Goal: Task Accomplishment & Management: Use online tool/utility

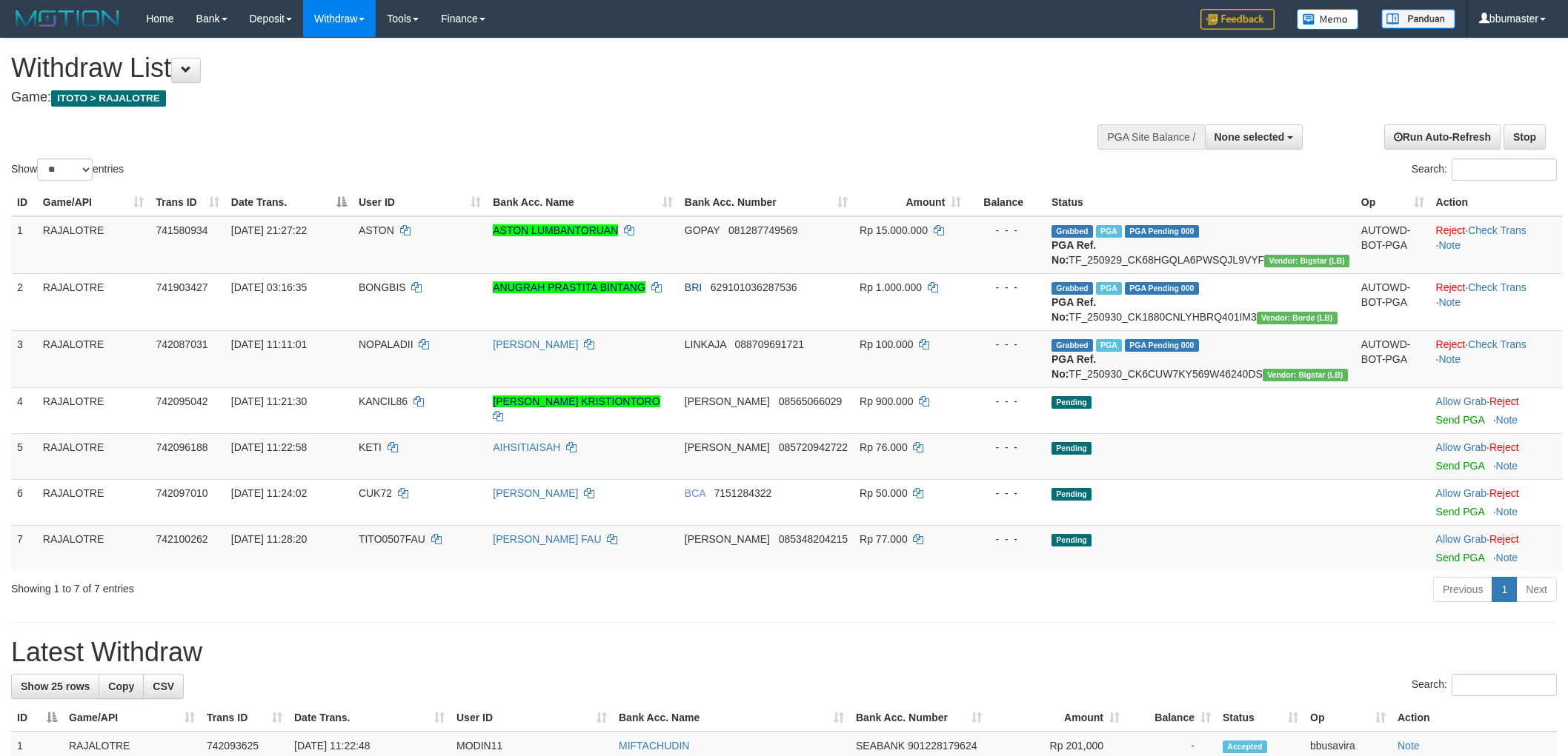
select select
select select "**"
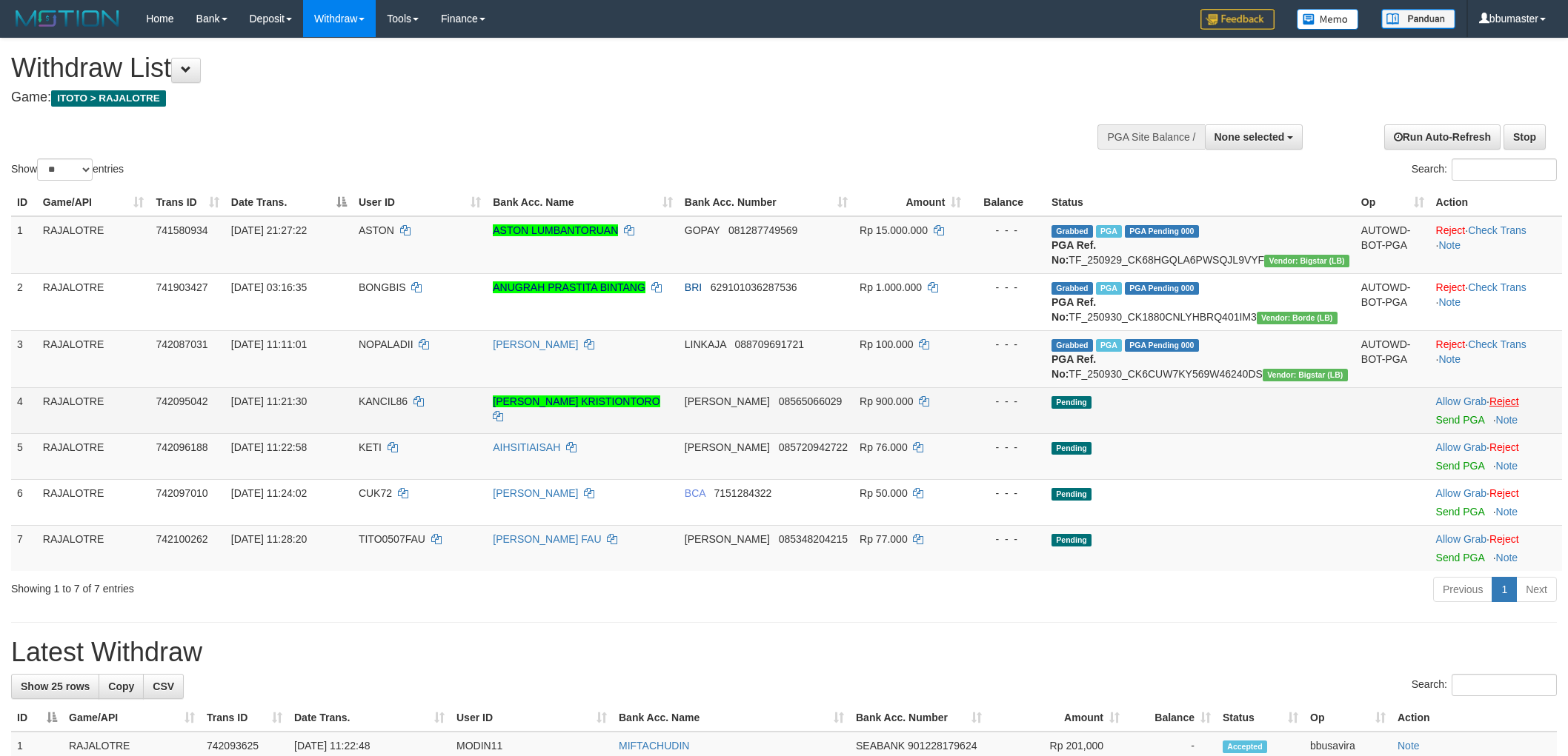
scroll to position [164, 0]
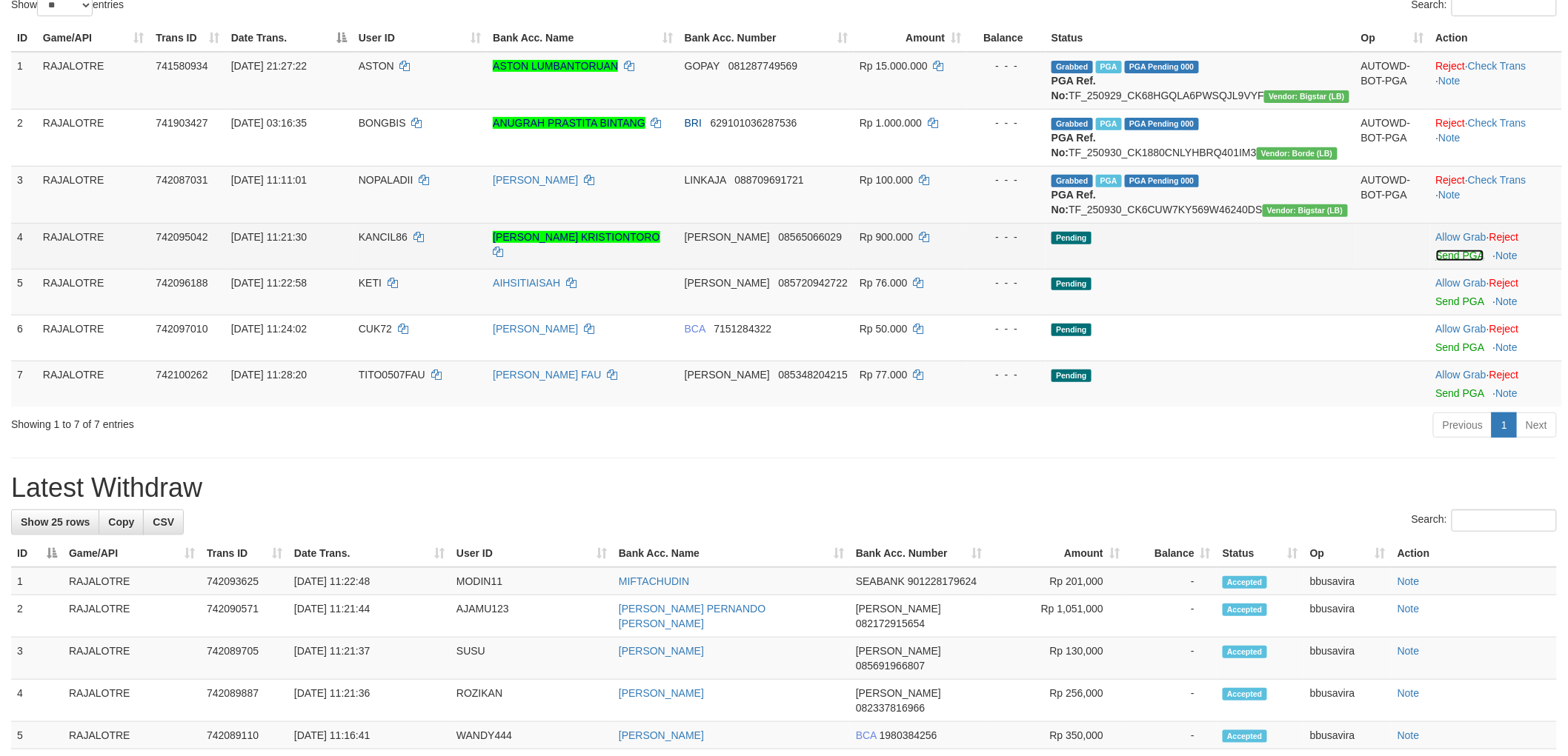
click at [1446, 262] on link "Send PGA" at bounding box center [1460, 256] width 48 height 12
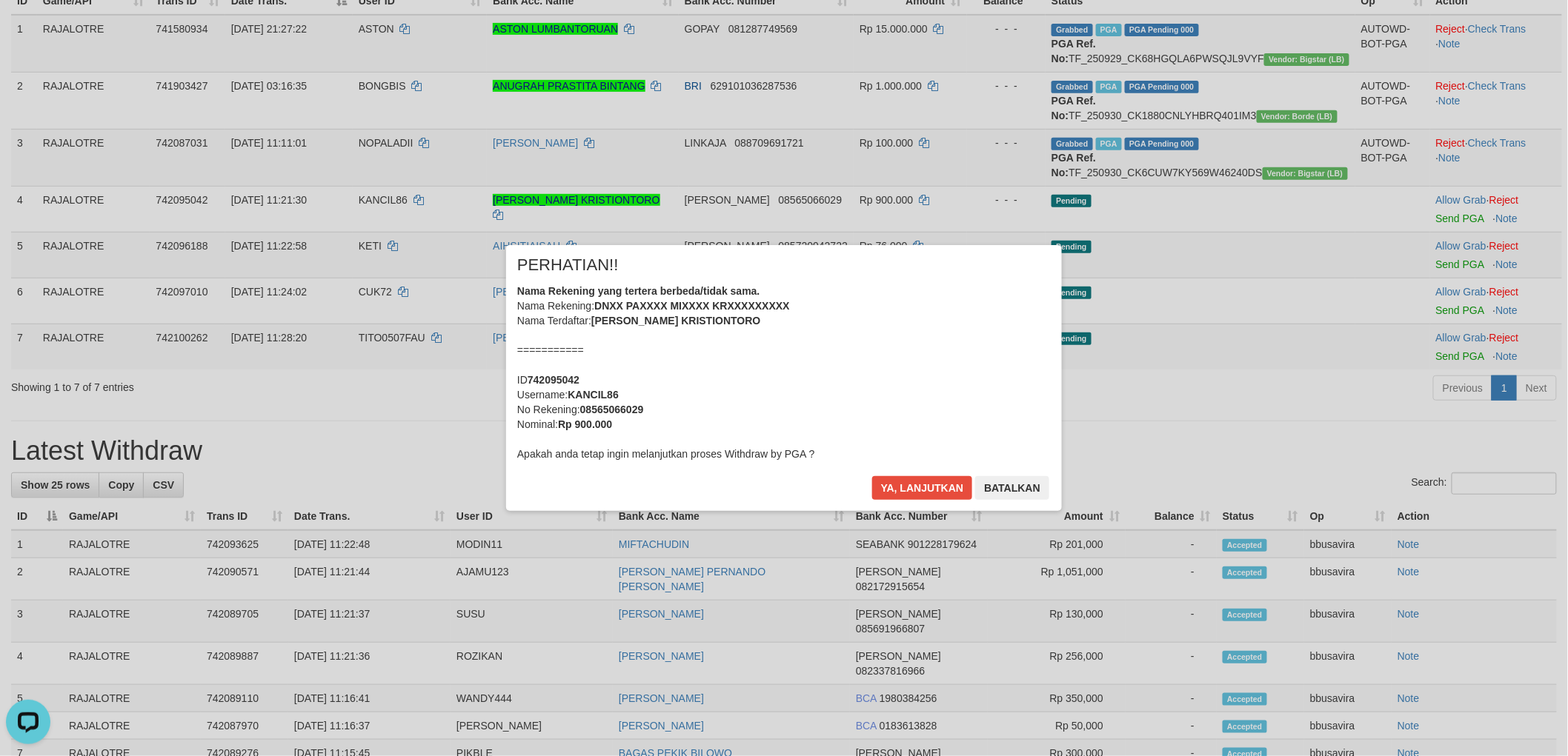
scroll to position [324, 0]
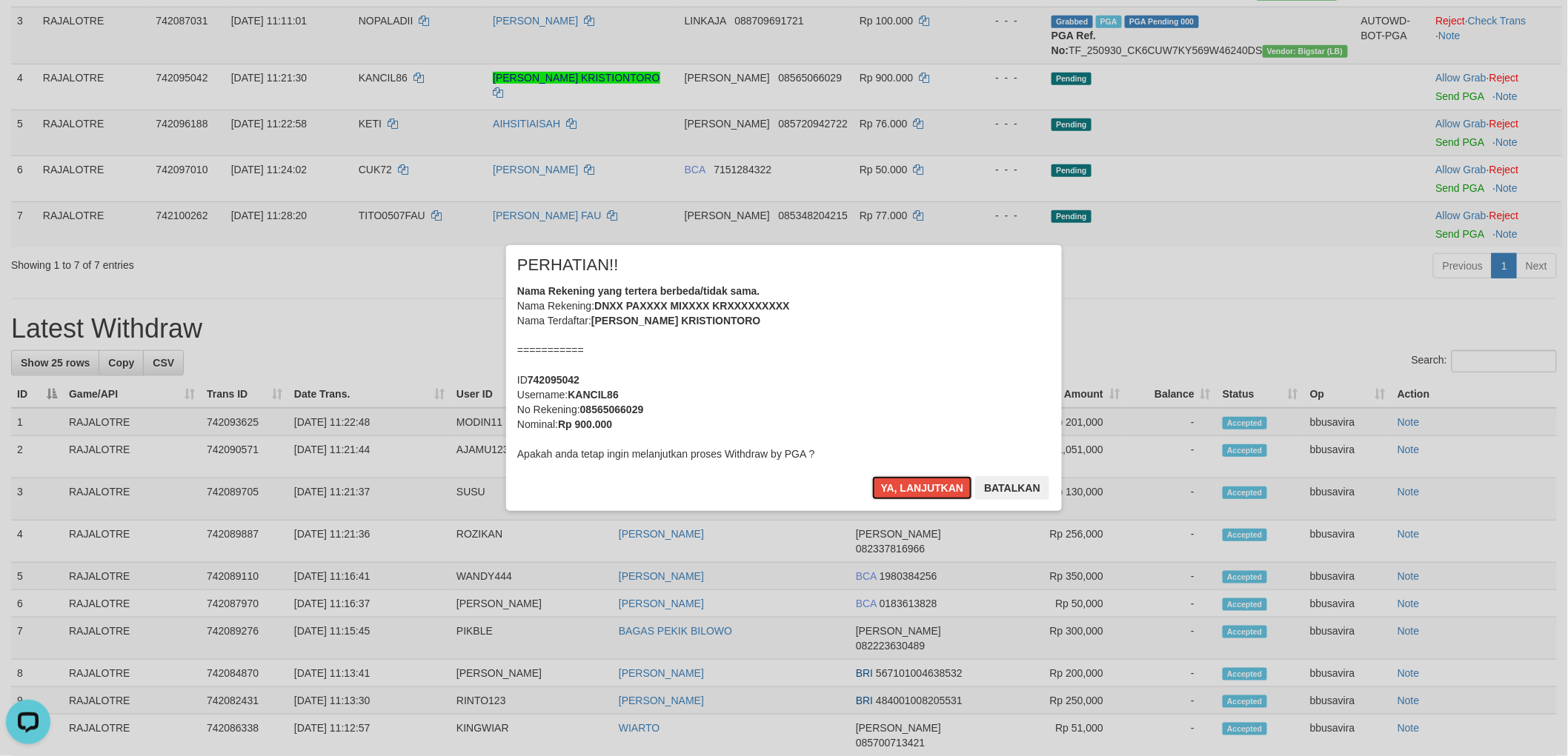
click at [873, 476] on button "Ya, lanjutkan" at bounding box center [923, 488] width 100 height 24
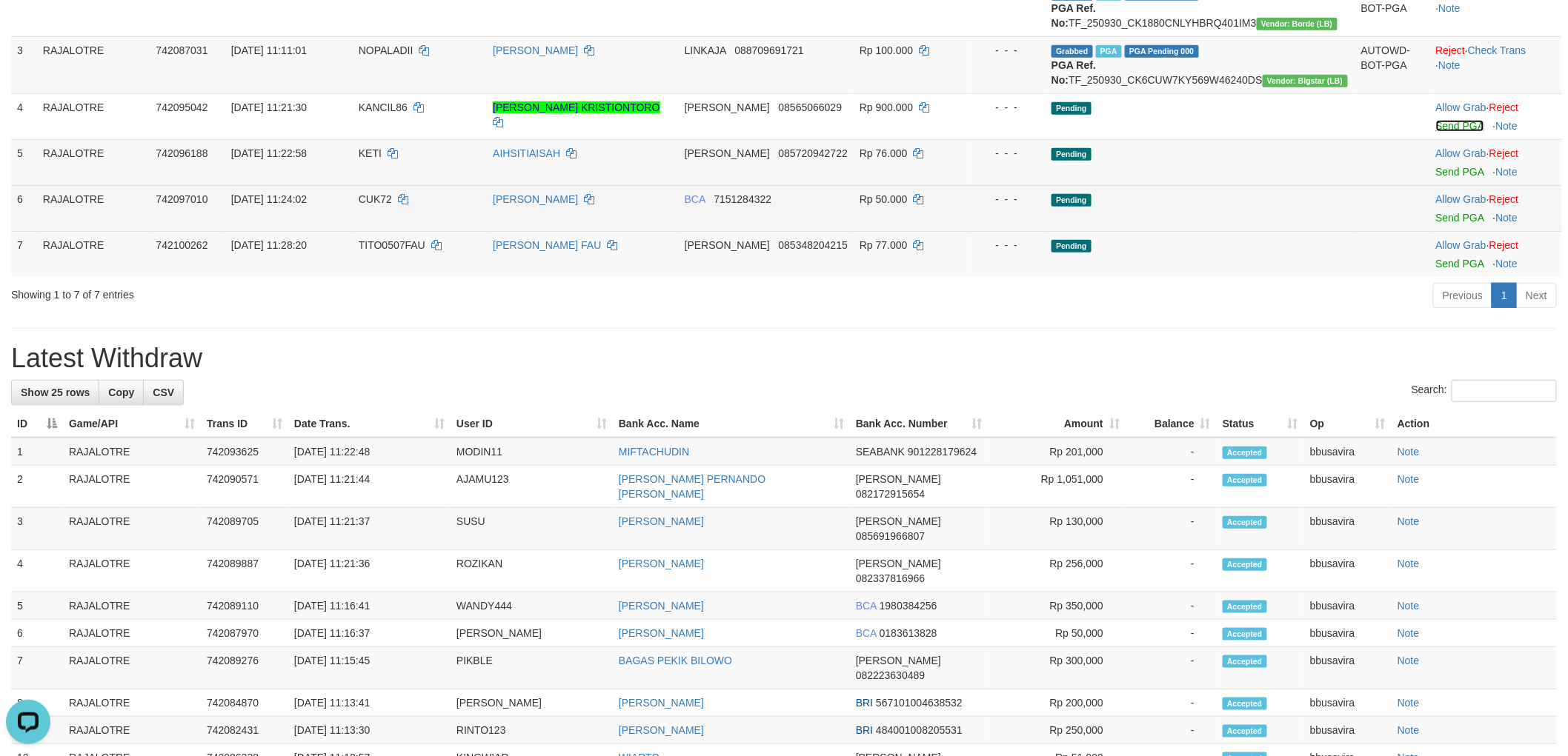
scroll to position [241, 0]
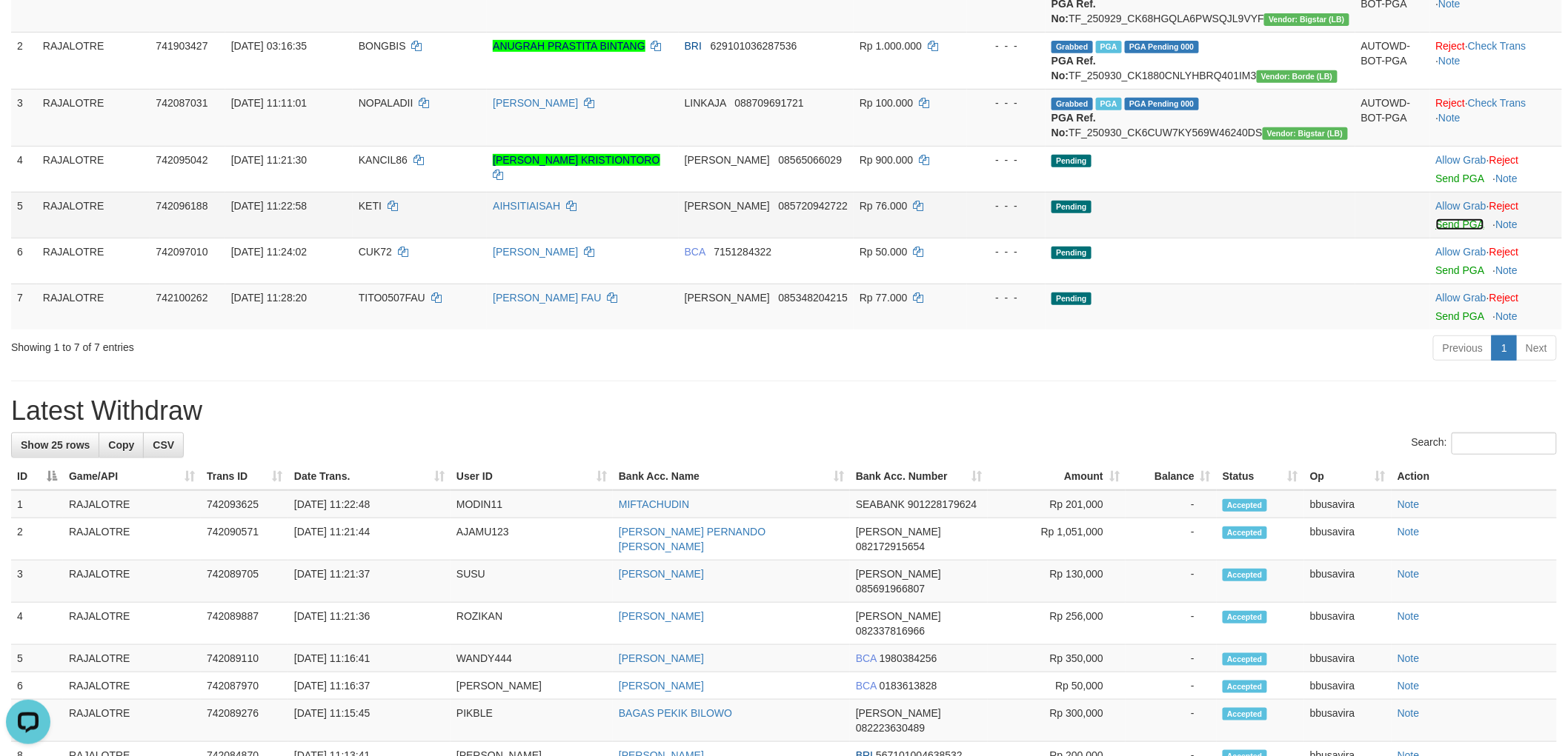
click at [1458, 230] on link "Send PGA" at bounding box center [1460, 224] width 48 height 12
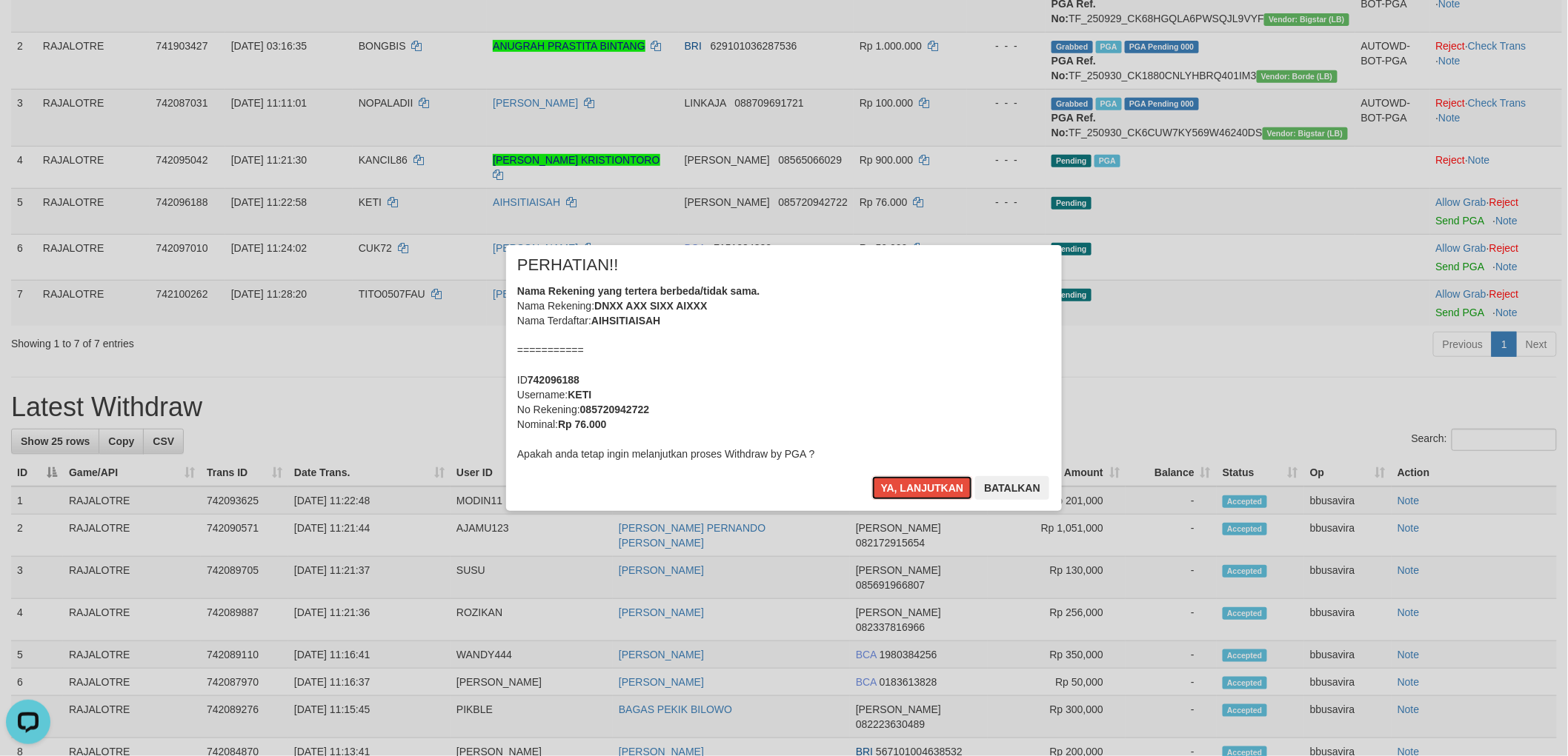
click at [873, 476] on button "Ya, lanjutkan" at bounding box center [923, 488] width 100 height 24
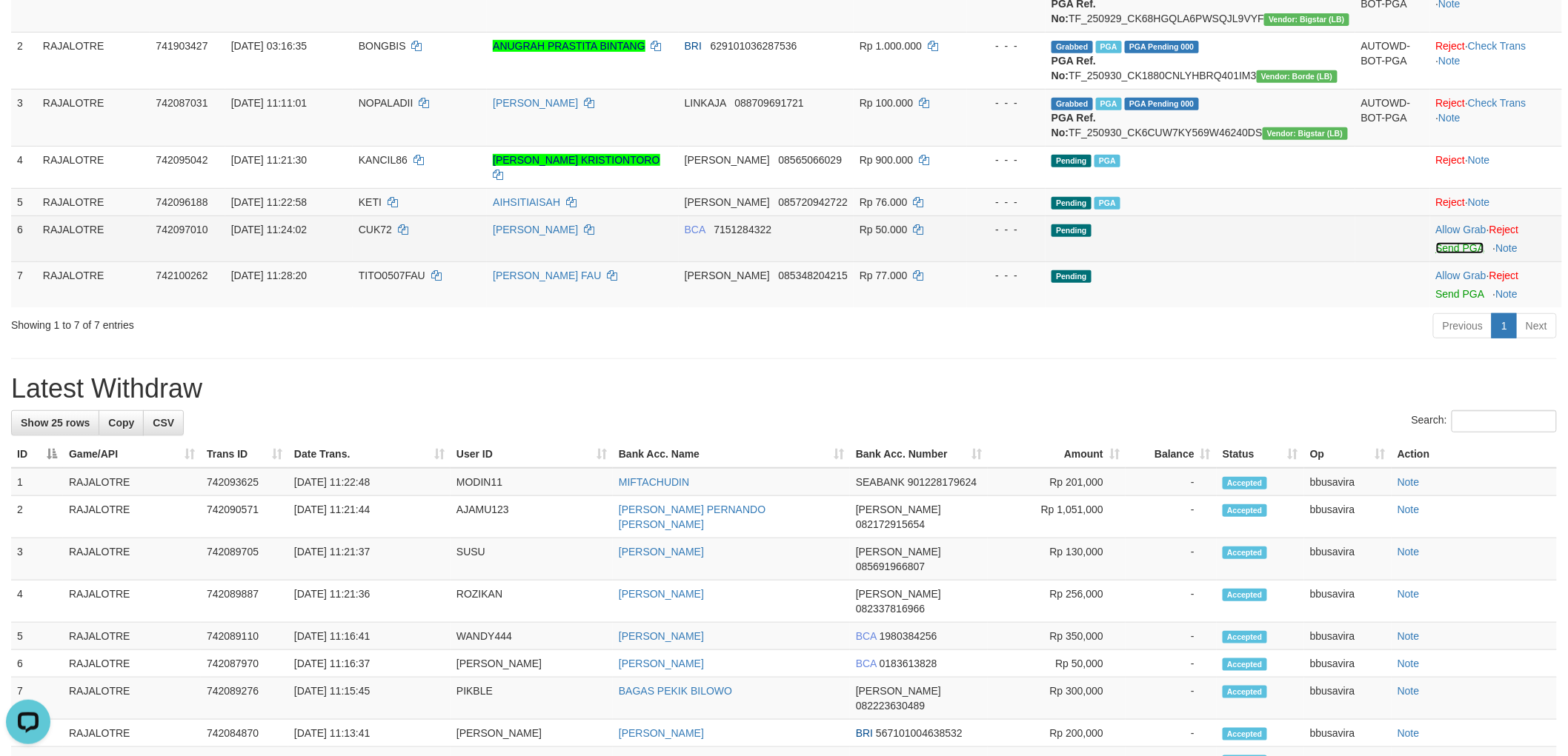
click at [1446, 254] on link "Send PGA" at bounding box center [1460, 248] width 48 height 12
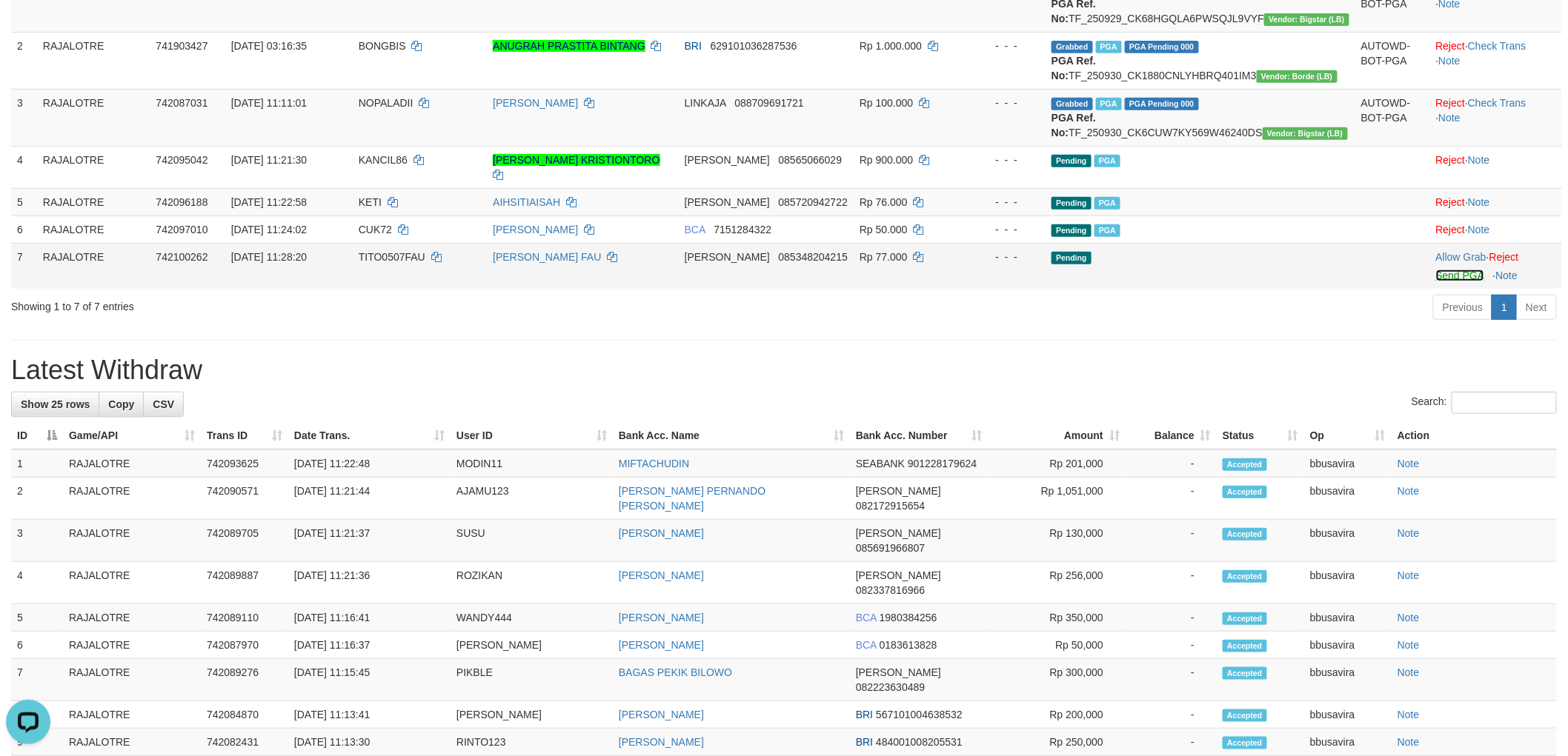
click at [1436, 282] on link "Send PGA" at bounding box center [1460, 276] width 48 height 12
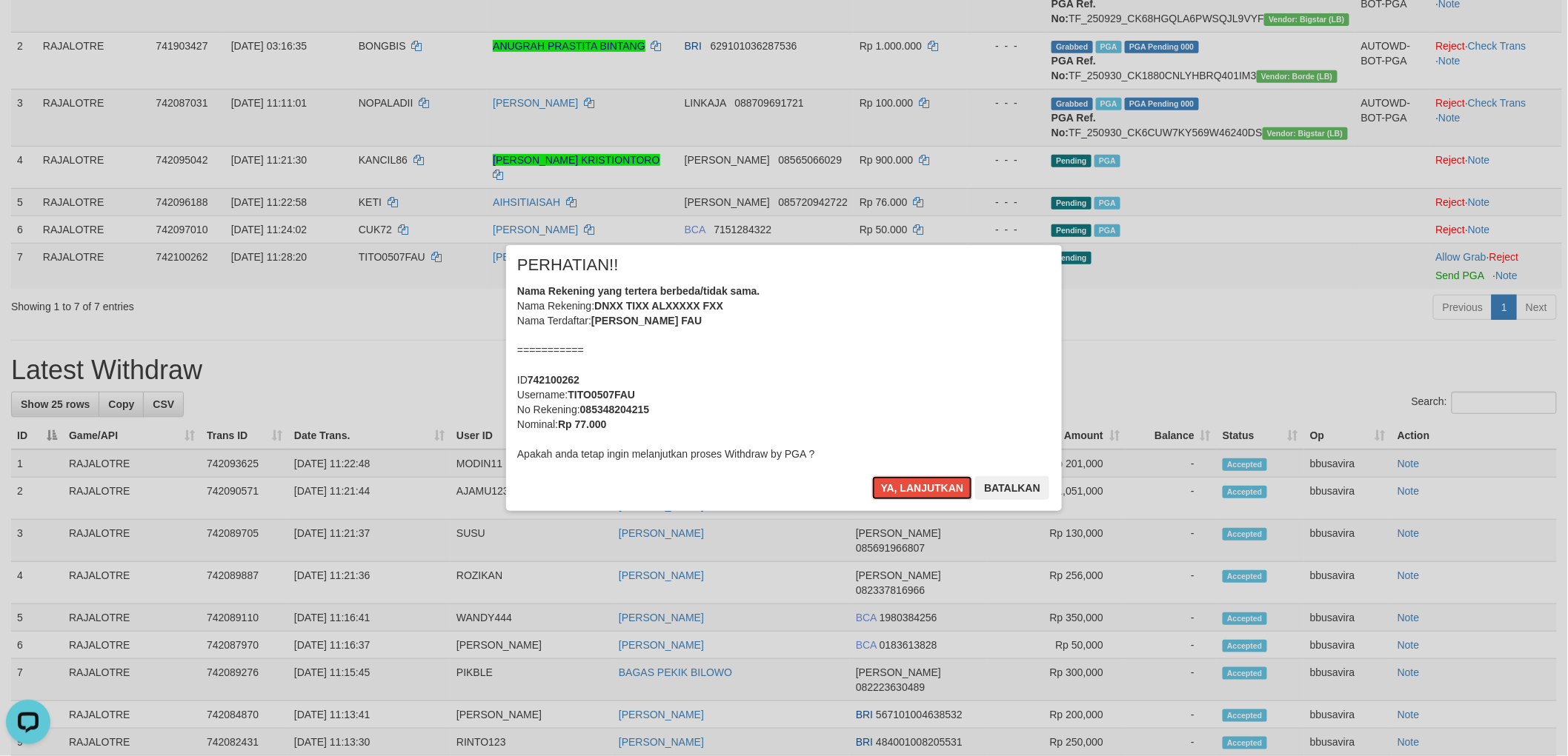
click at [873, 476] on button "Ya, lanjutkan" at bounding box center [923, 488] width 100 height 24
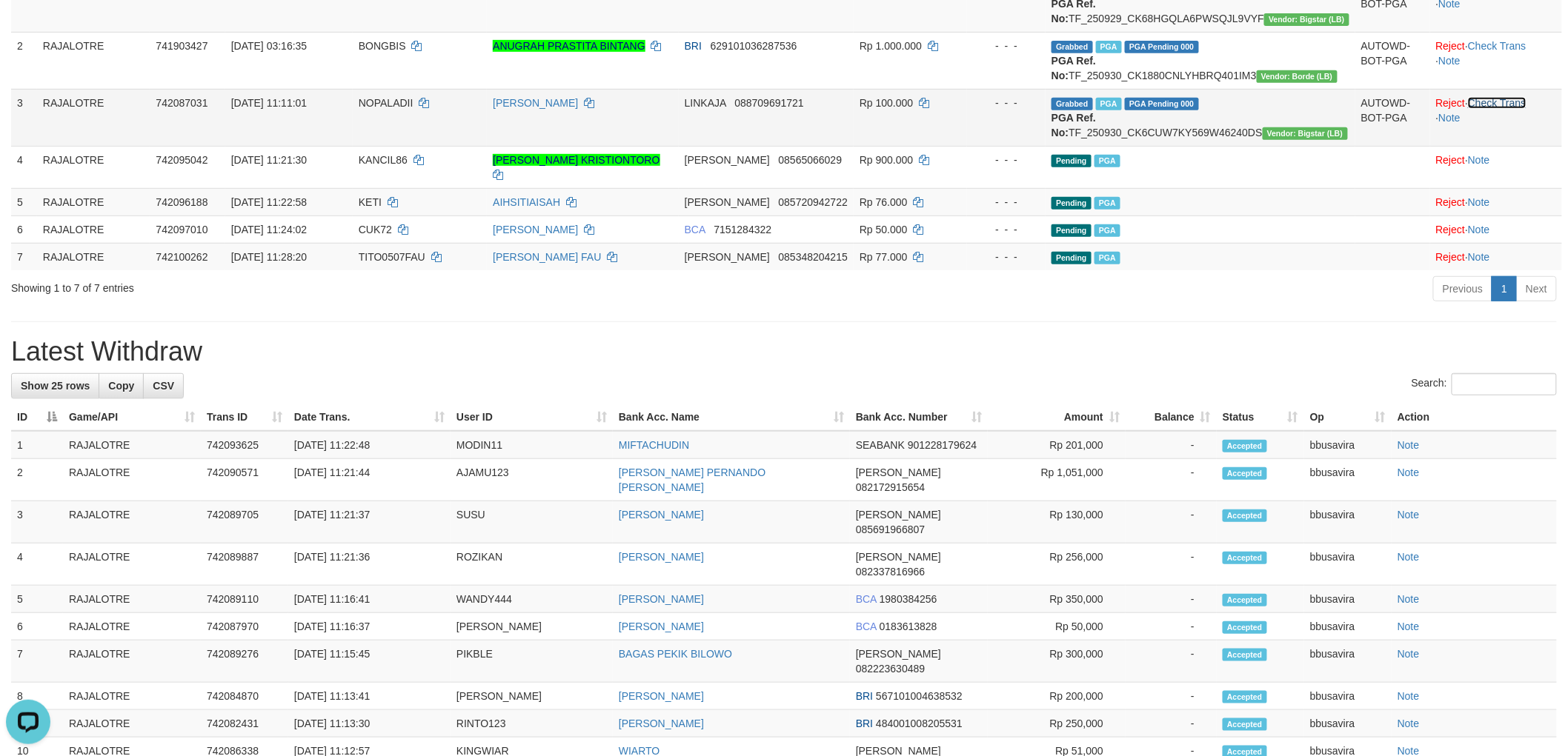
click at [1502, 109] on link "Check Trans" at bounding box center [1497, 103] width 58 height 12
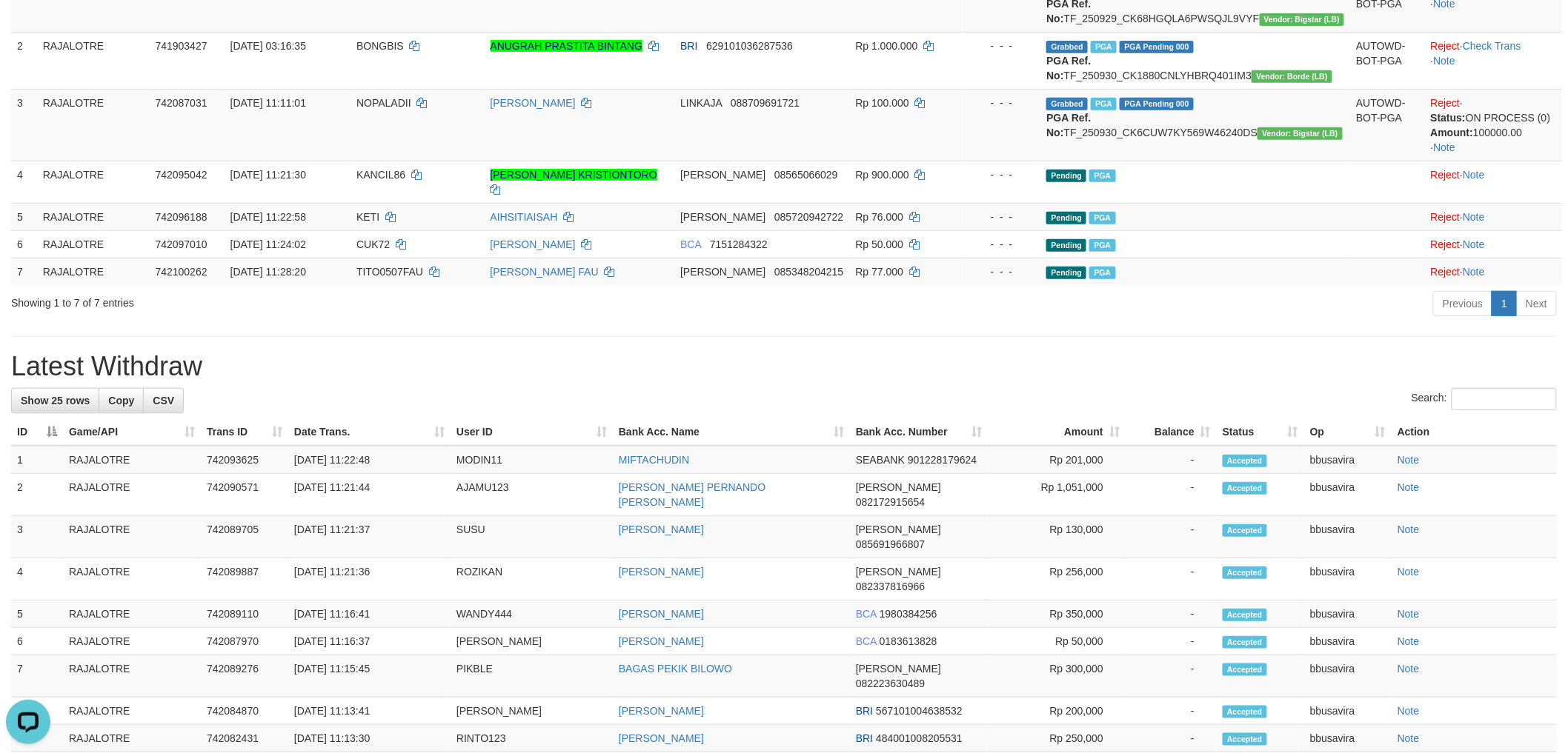
drag, startPoint x: 426, startPoint y: 397, endPoint x: 720, endPoint y: 379, distance: 294.6
click at [432, 397] on div "**********" at bounding box center [784, 602] width 1568 height 1611
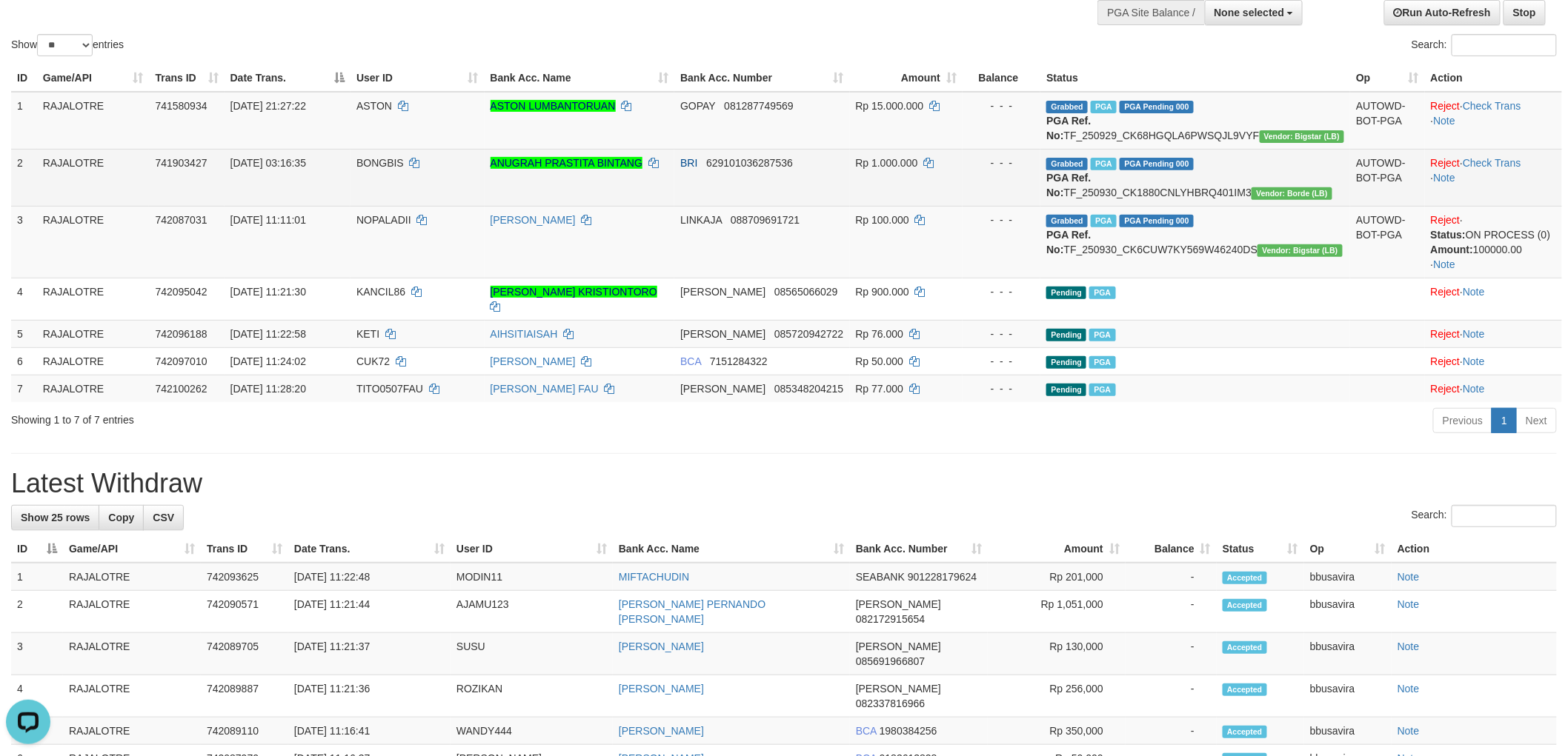
scroll to position [0, 0]
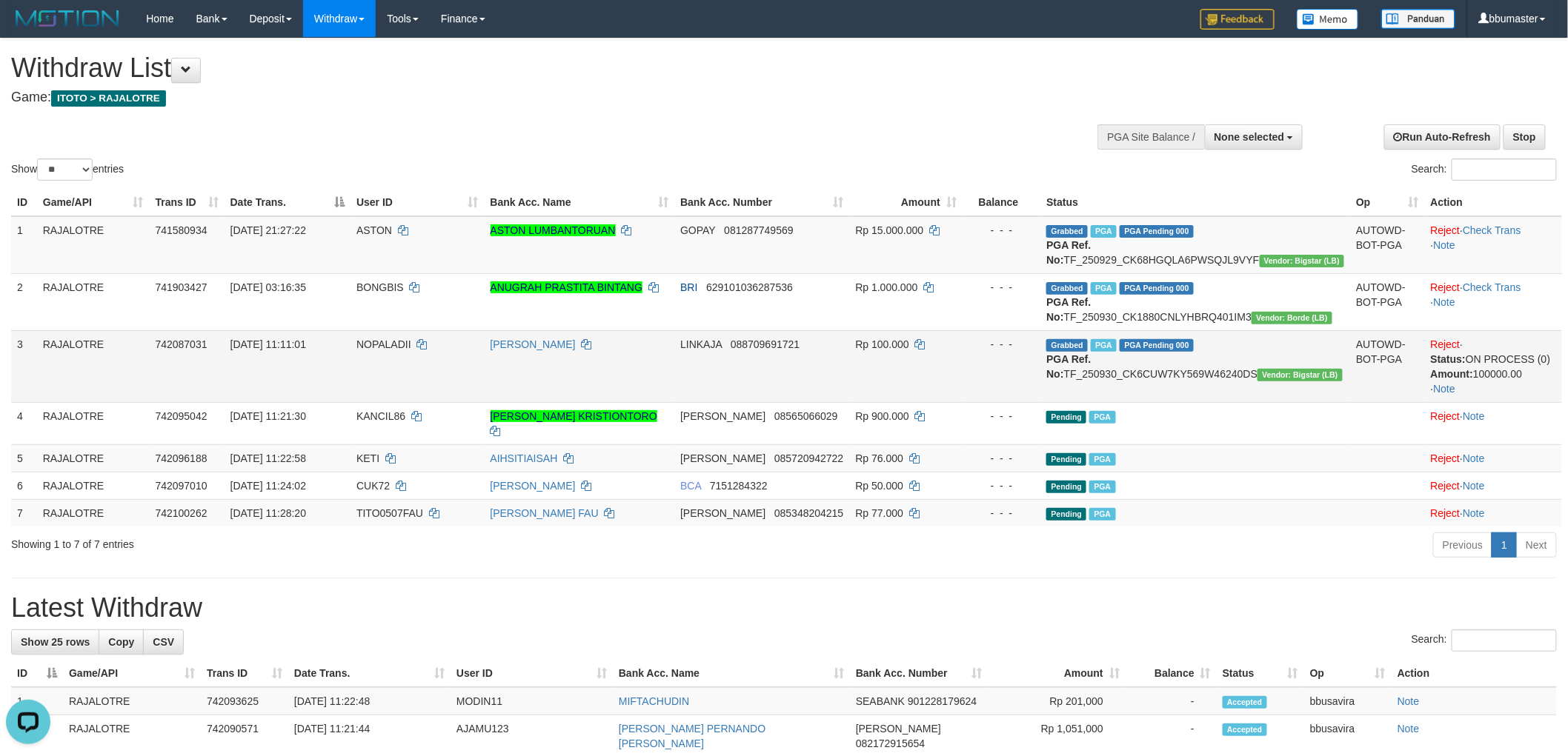
drag, startPoint x: 1309, startPoint y: 522, endPoint x: 950, endPoint y: 427, distance: 371.4
click at [1309, 522] on td "Pending PGA" at bounding box center [1195, 513] width 310 height 28
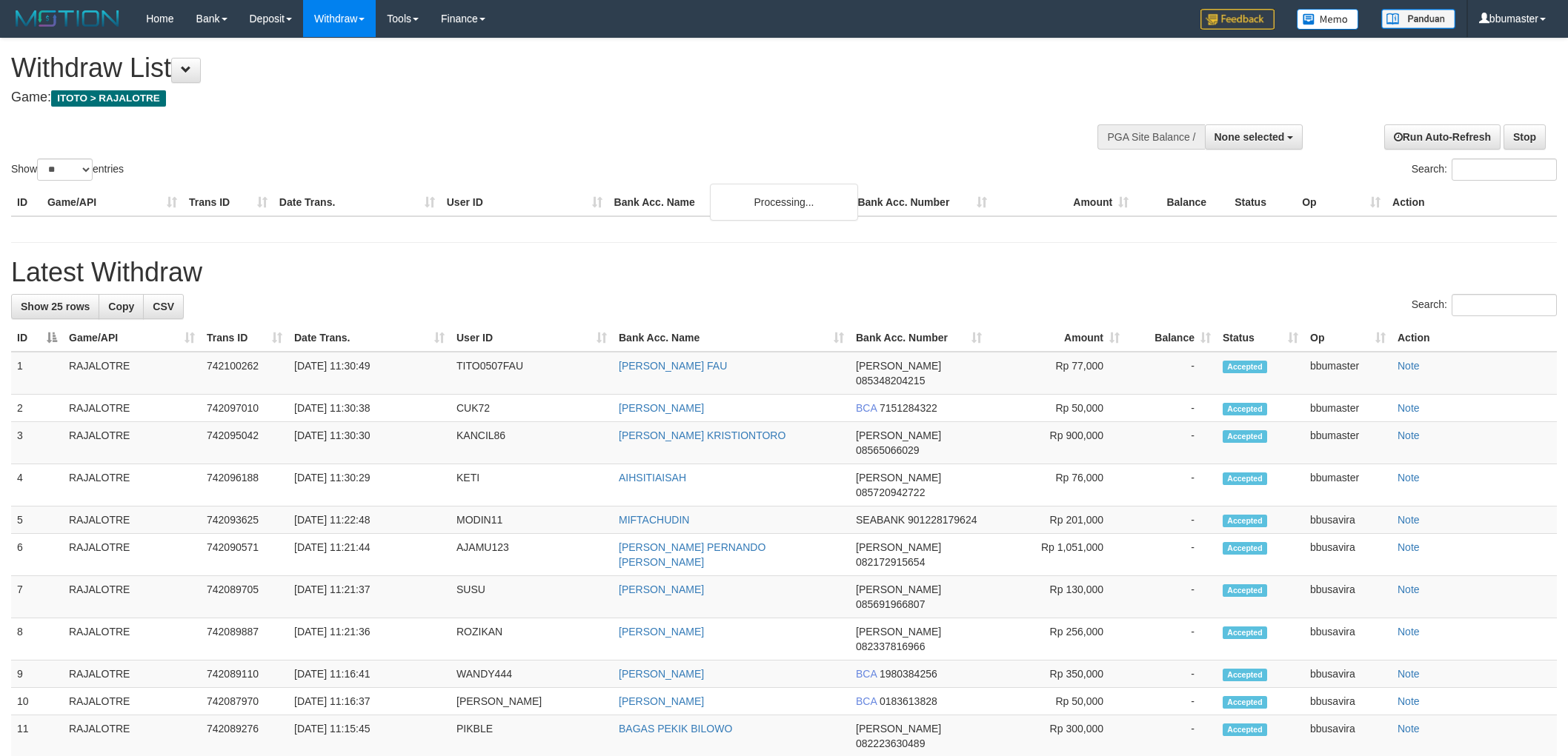
select select
select select "**"
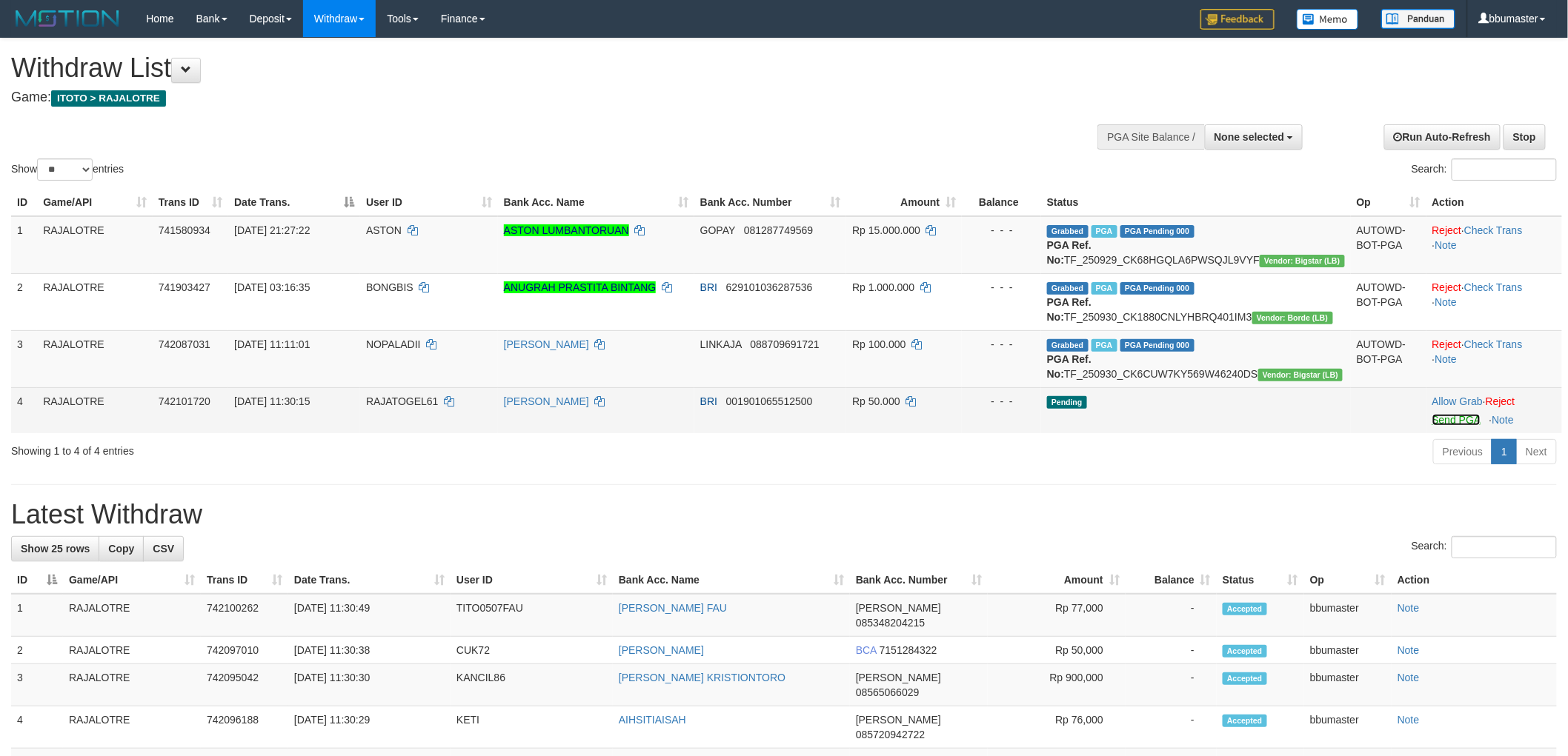
click at [1439, 426] on link "Send PGA" at bounding box center [1457, 420] width 48 height 12
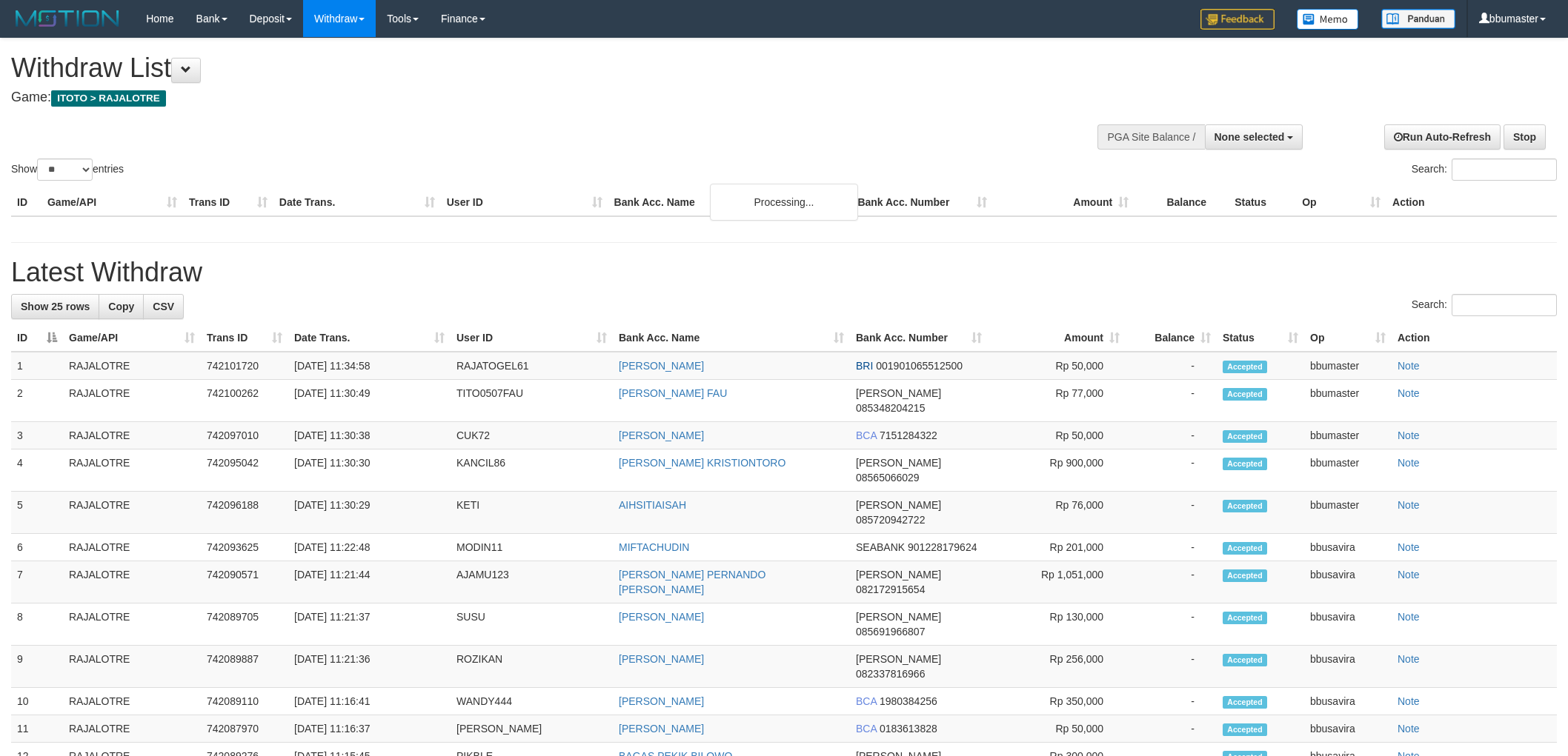
select select
select select "**"
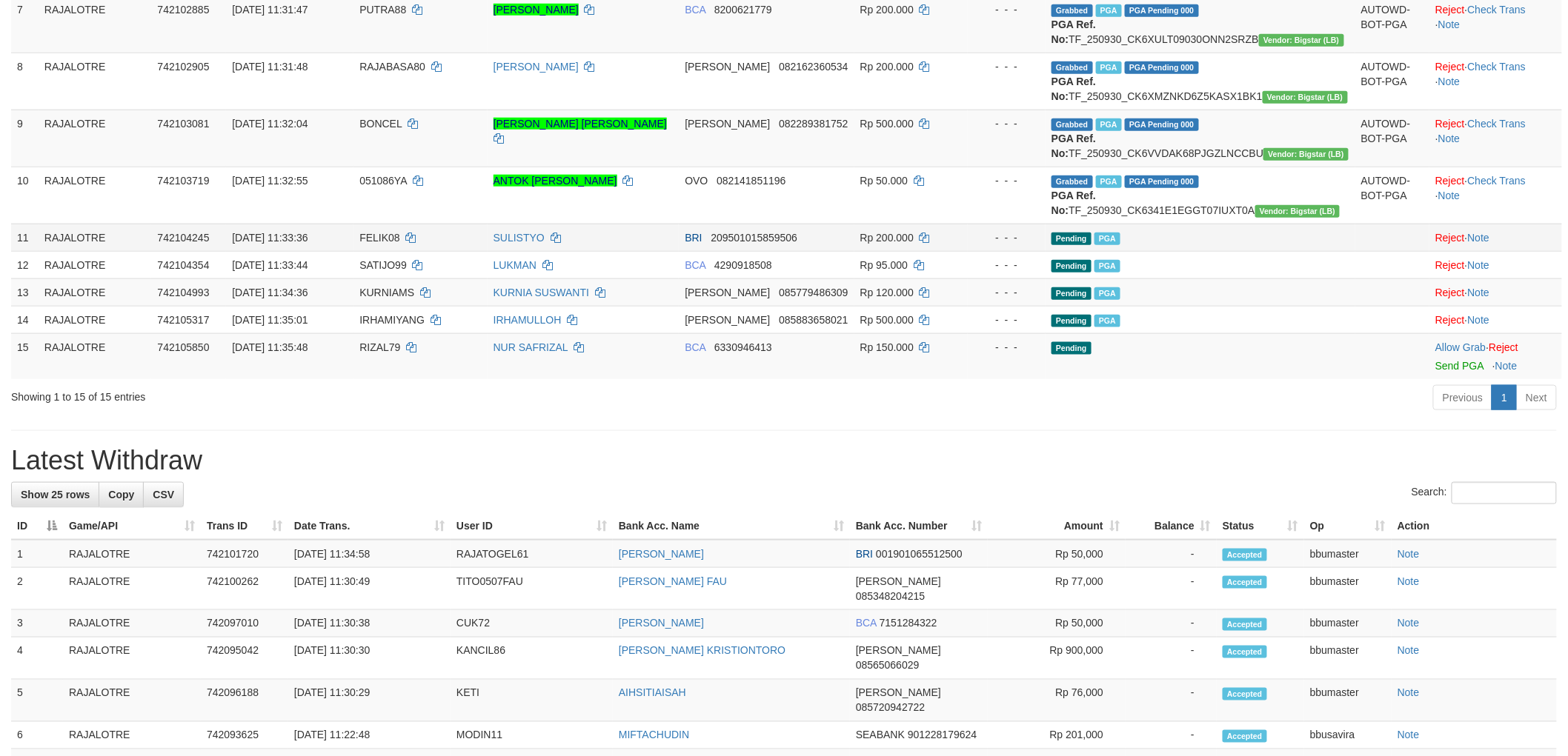
scroll to position [658, 0]
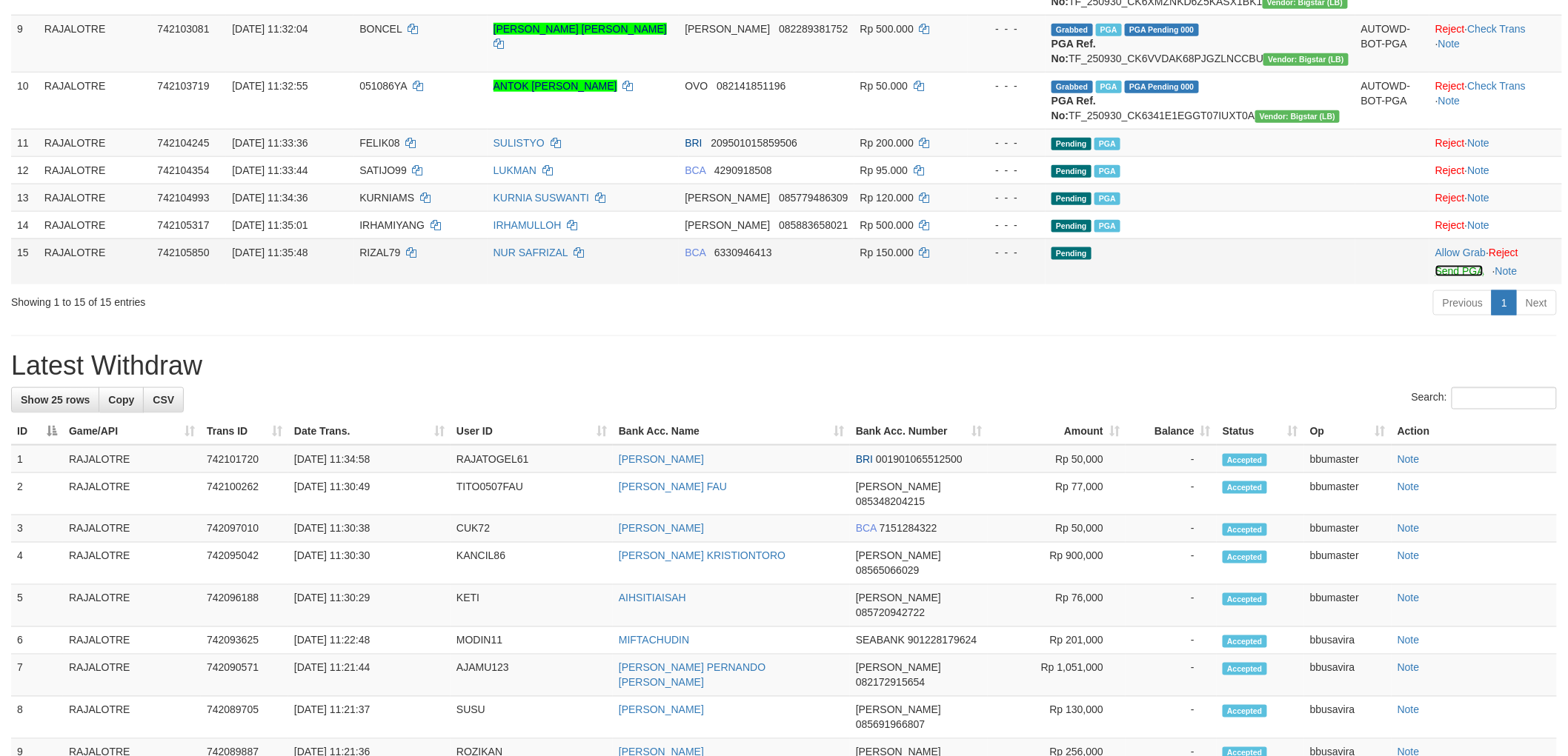
click at [1439, 277] on link "Send PGA" at bounding box center [1460, 271] width 48 height 12
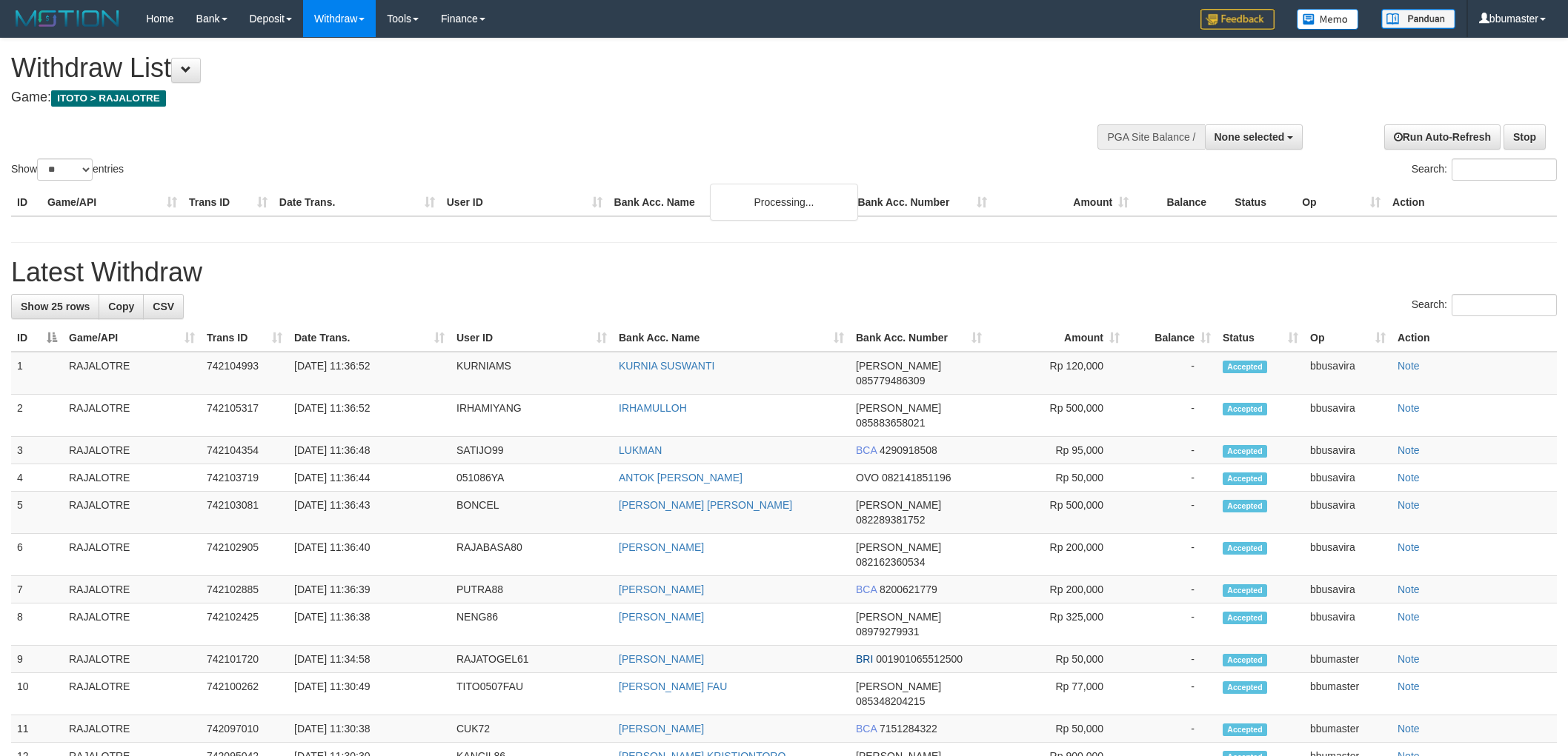
select select
select select "**"
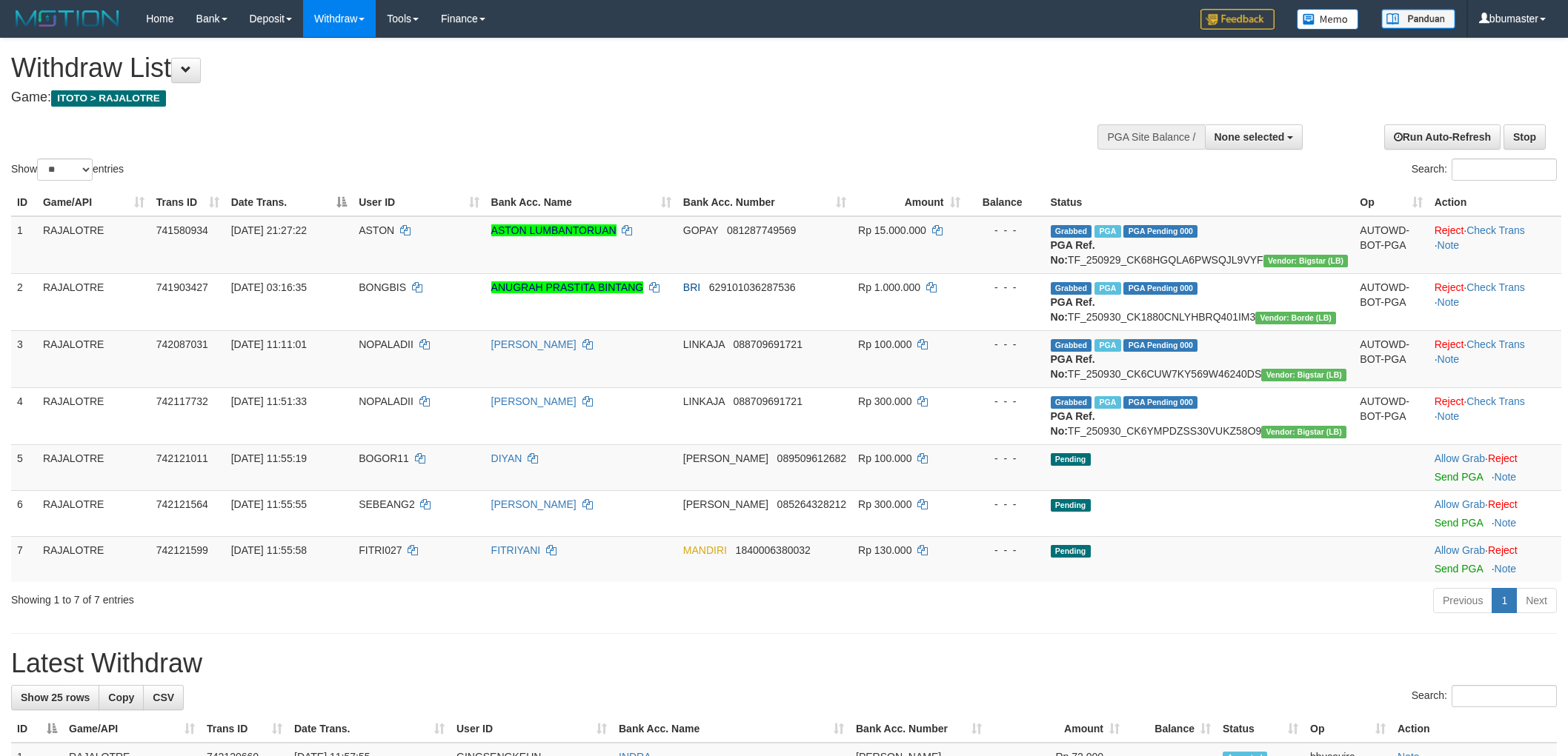
select select
select select "**"
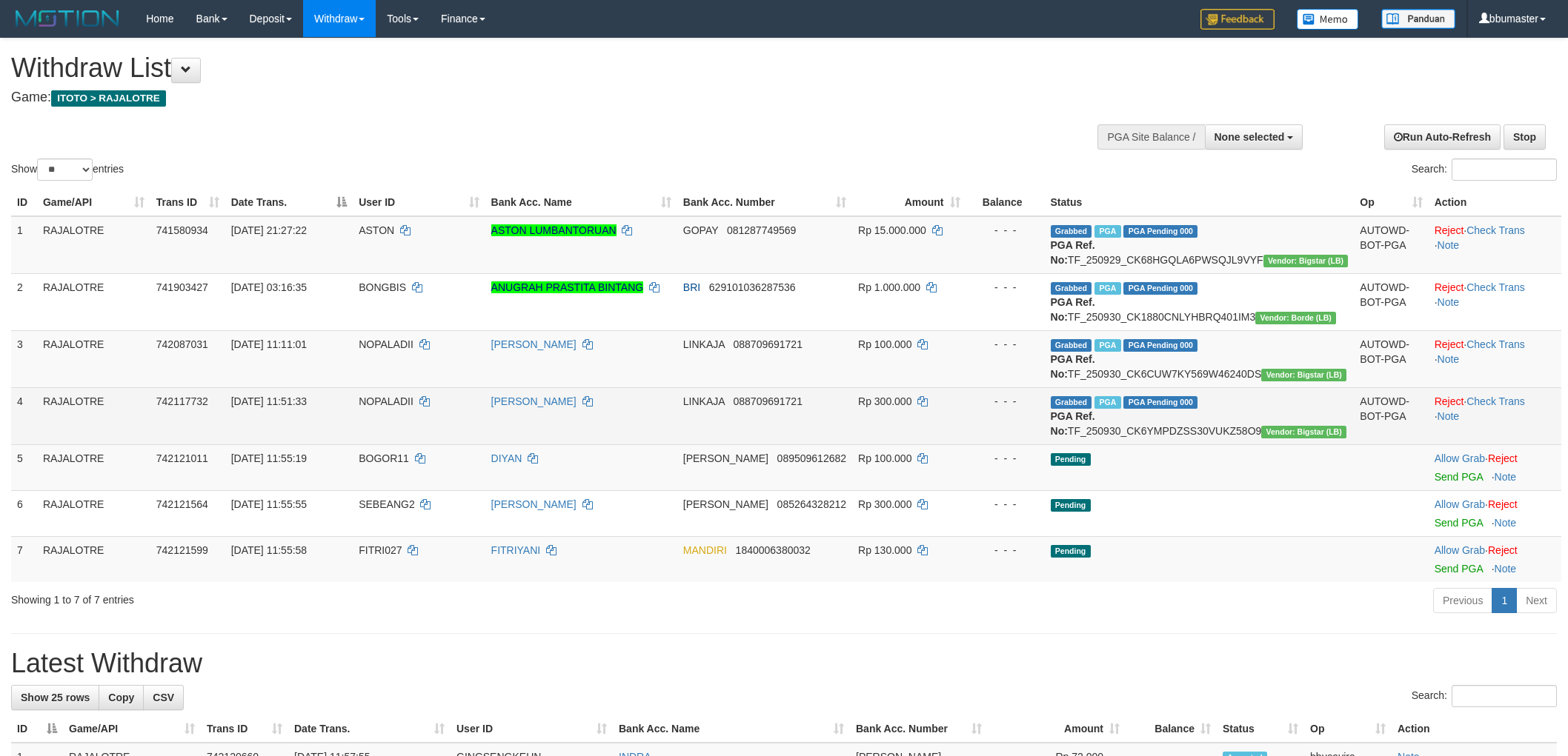
scroll to position [122, 0]
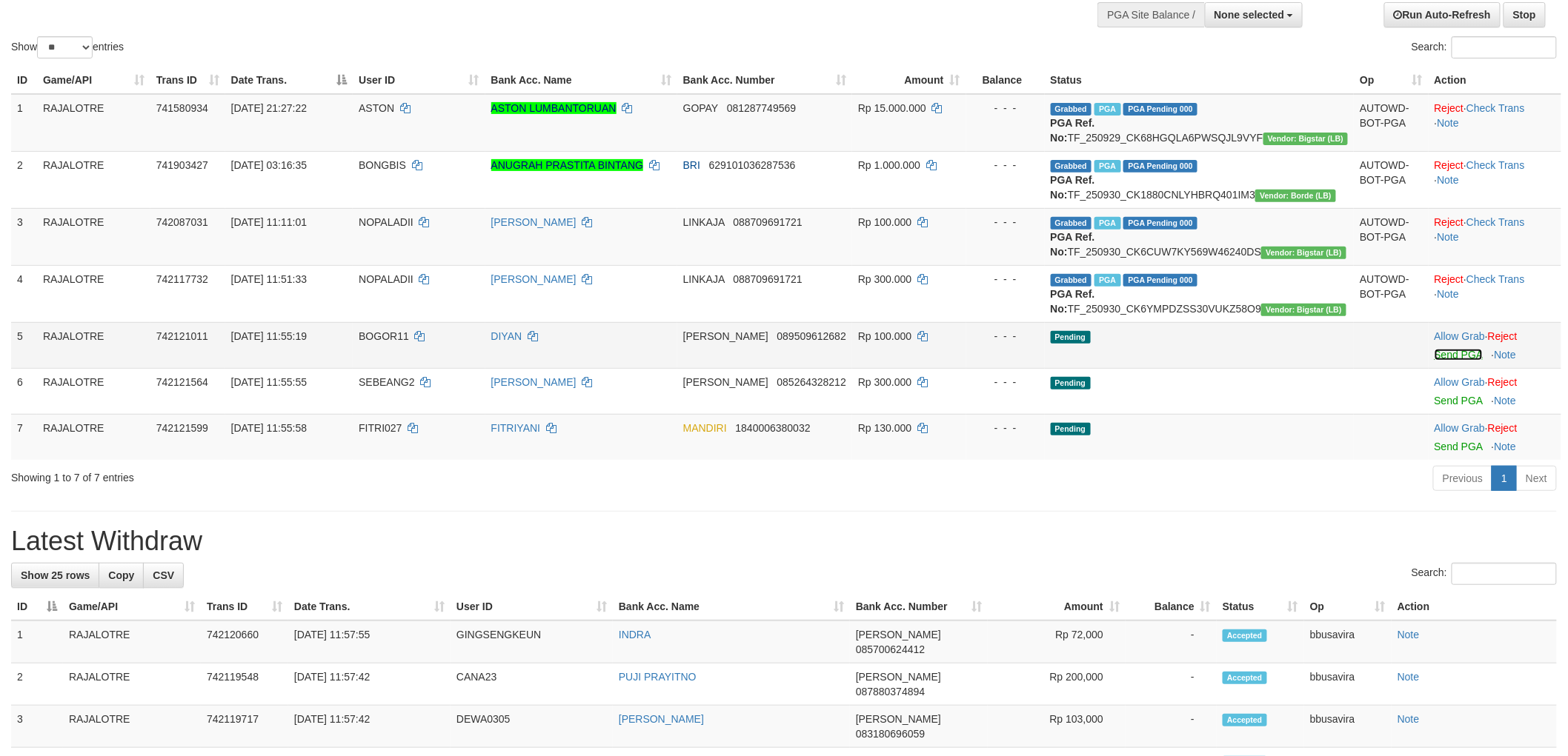
click at [1439, 360] on link "Send PGA" at bounding box center [1459, 354] width 48 height 12
